Goal: Task Accomplishment & Management: Manage account settings

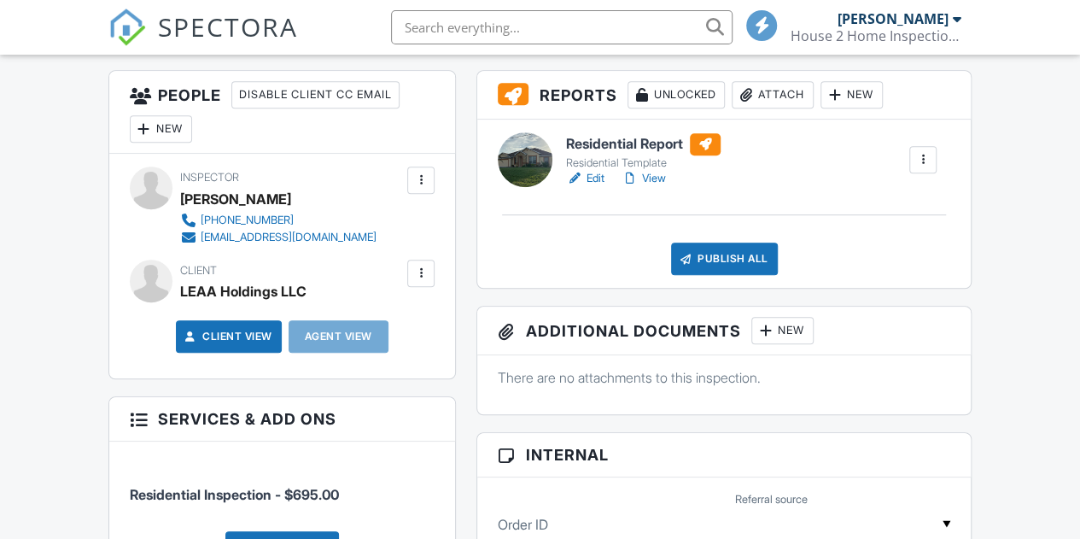
scroll to position [393, 0]
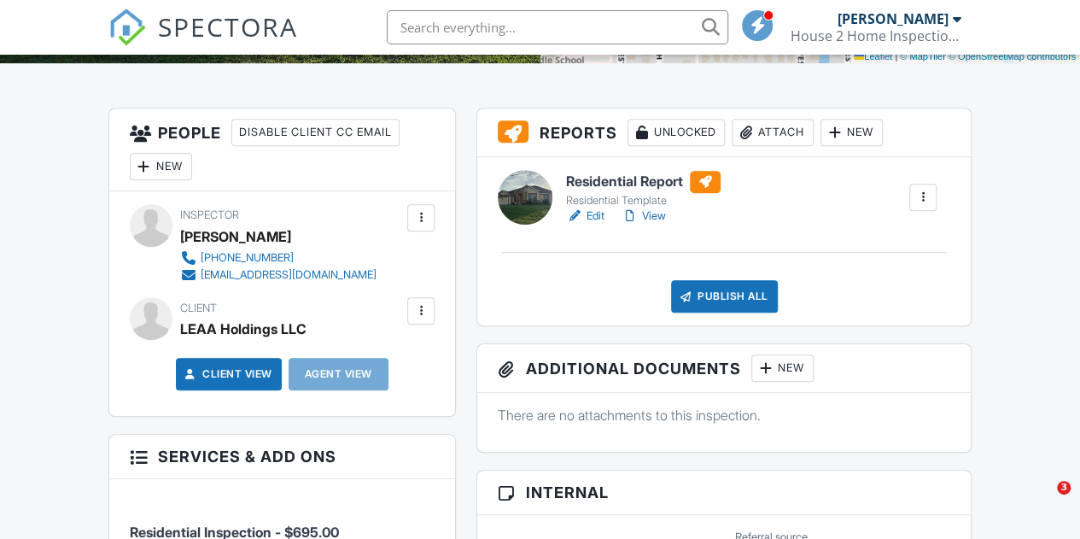
drag, startPoint x: 0, startPoint y: 0, endPoint x: 422, endPoint y: 326, distance: 533.1
click at [422, 319] on div at bounding box center [420, 310] width 17 height 17
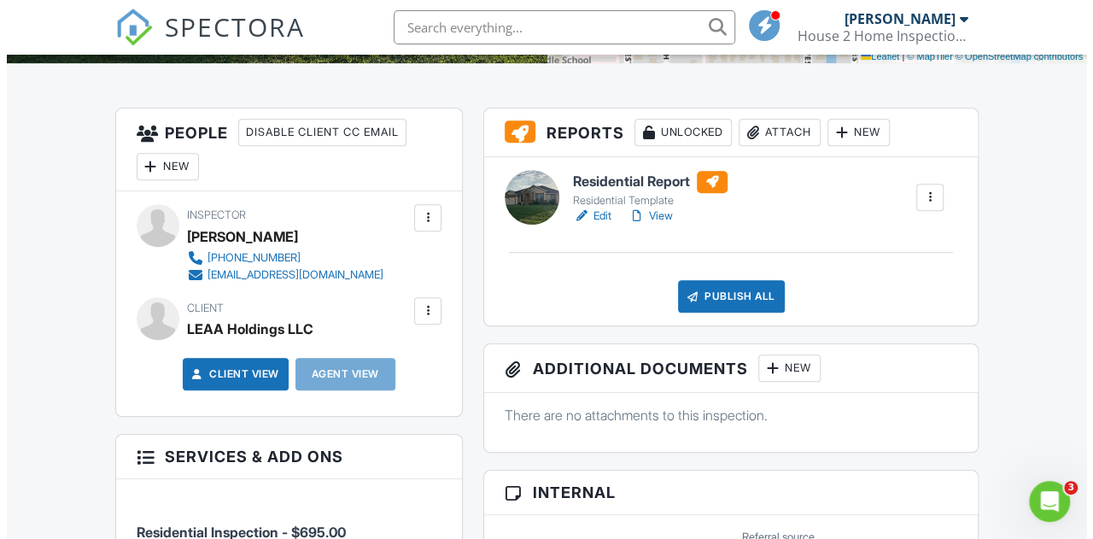
scroll to position [0, 0]
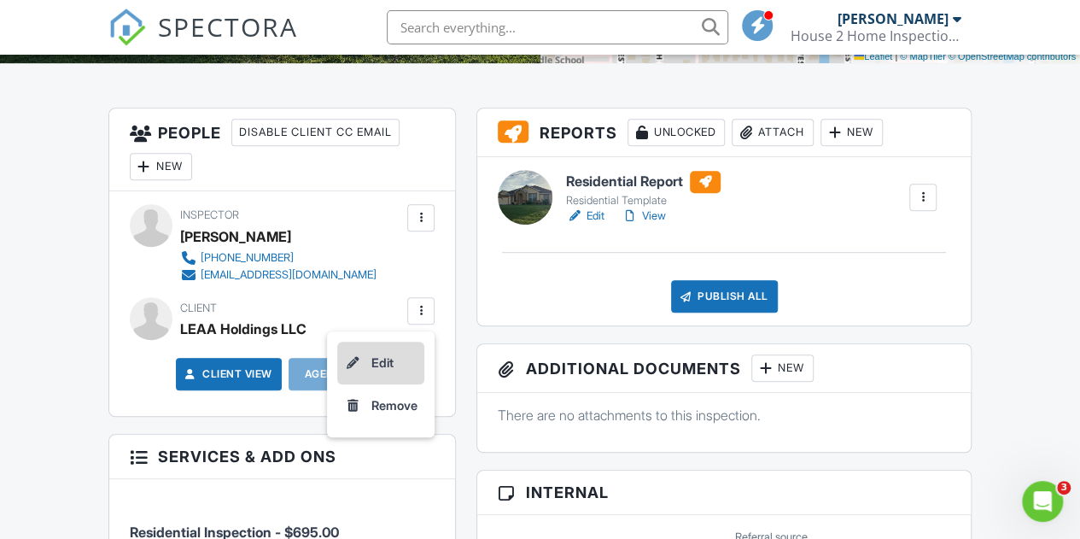
click at [386, 382] on li "Edit" at bounding box center [380, 362] width 87 height 43
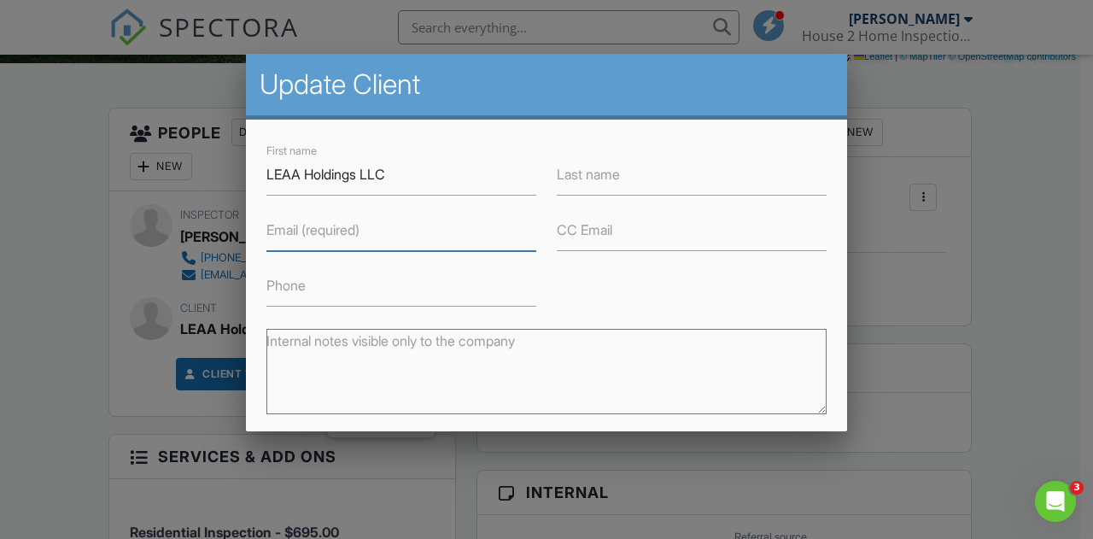
click at [372, 243] on input "Email (required)" at bounding box center [401, 230] width 270 height 42
paste input "[EMAIL_ADDRESS][DOMAIN_NAME]"
type input "[EMAIL_ADDRESS][DOMAIN_NAME]"
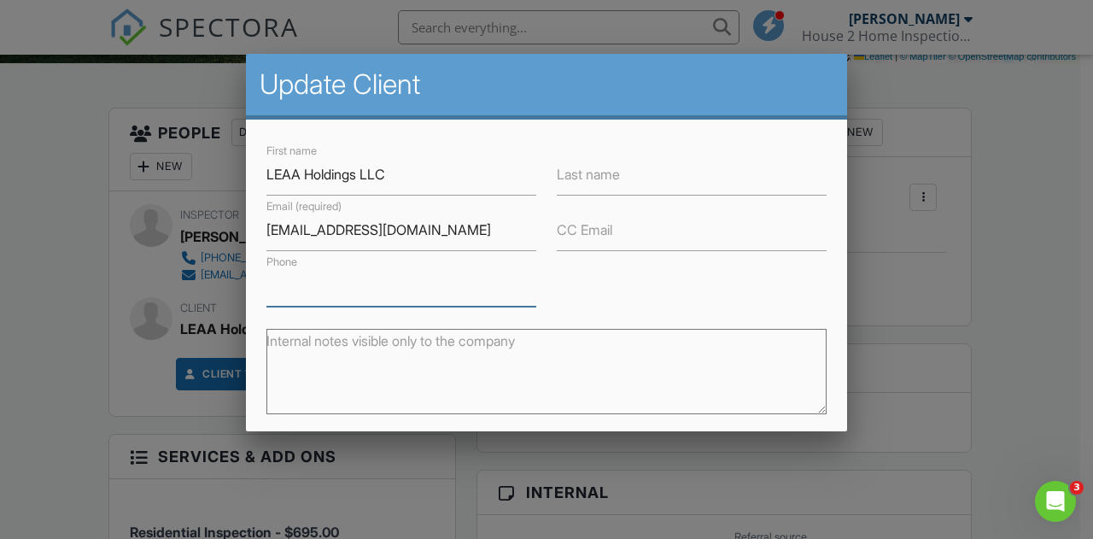
click at [373, 288] on input "Phone" at bounding box center [401, 286] width 270 height 42
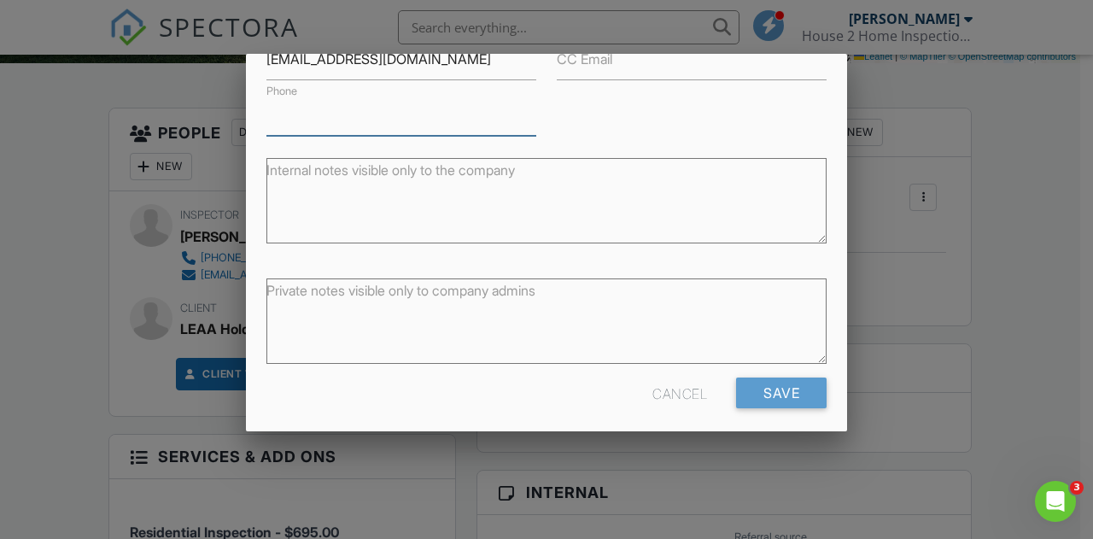
scroll to position [173, 0]
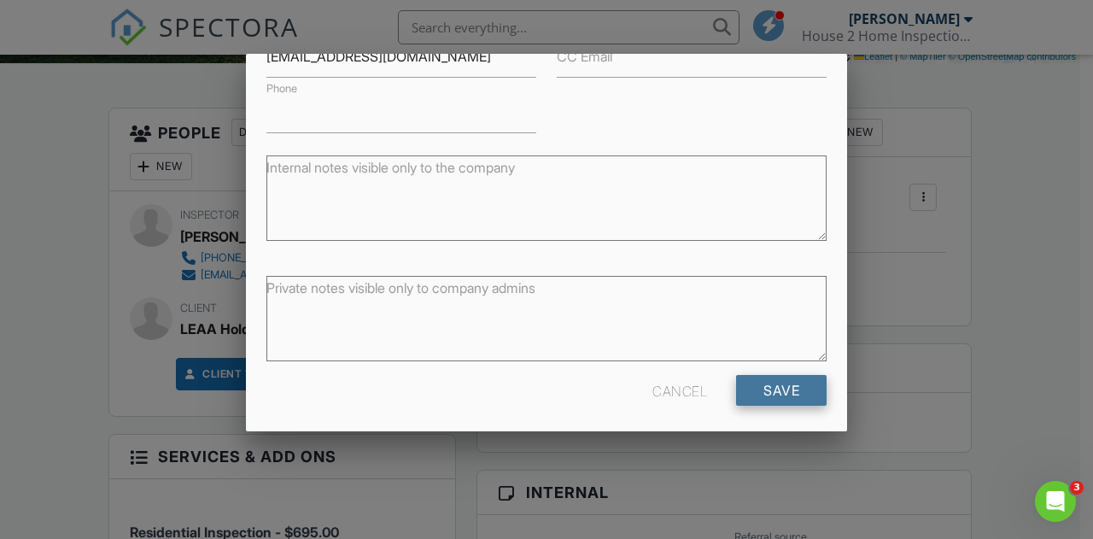
click at [765, 390] on input "Save" at bounding box center [781, 390] width 90 height 31
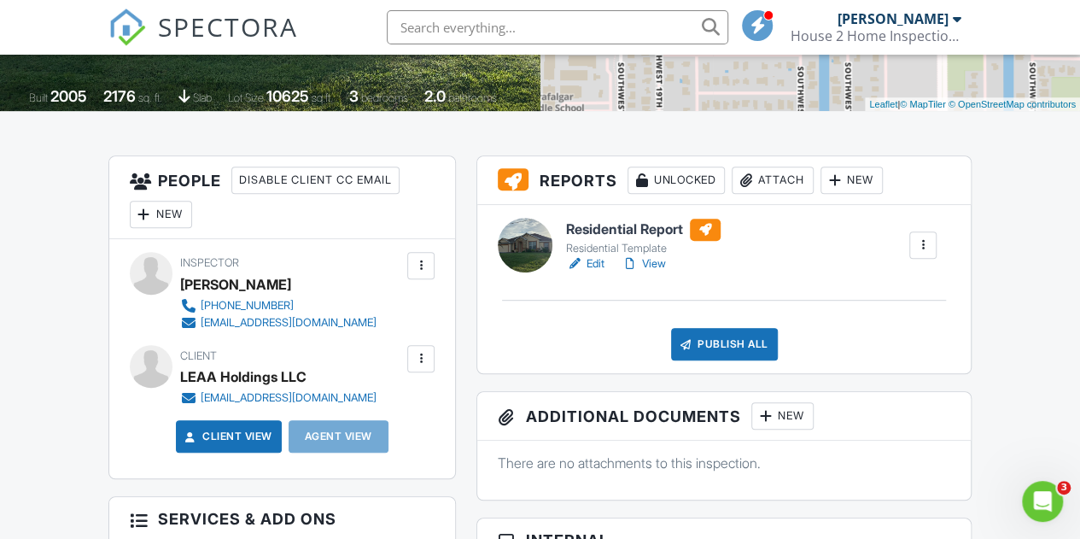
click at [541, 256] on div at bounding box center [525, 245] width 55 height 55
